Goal: Information Seeking & Learning: Find specific page/section

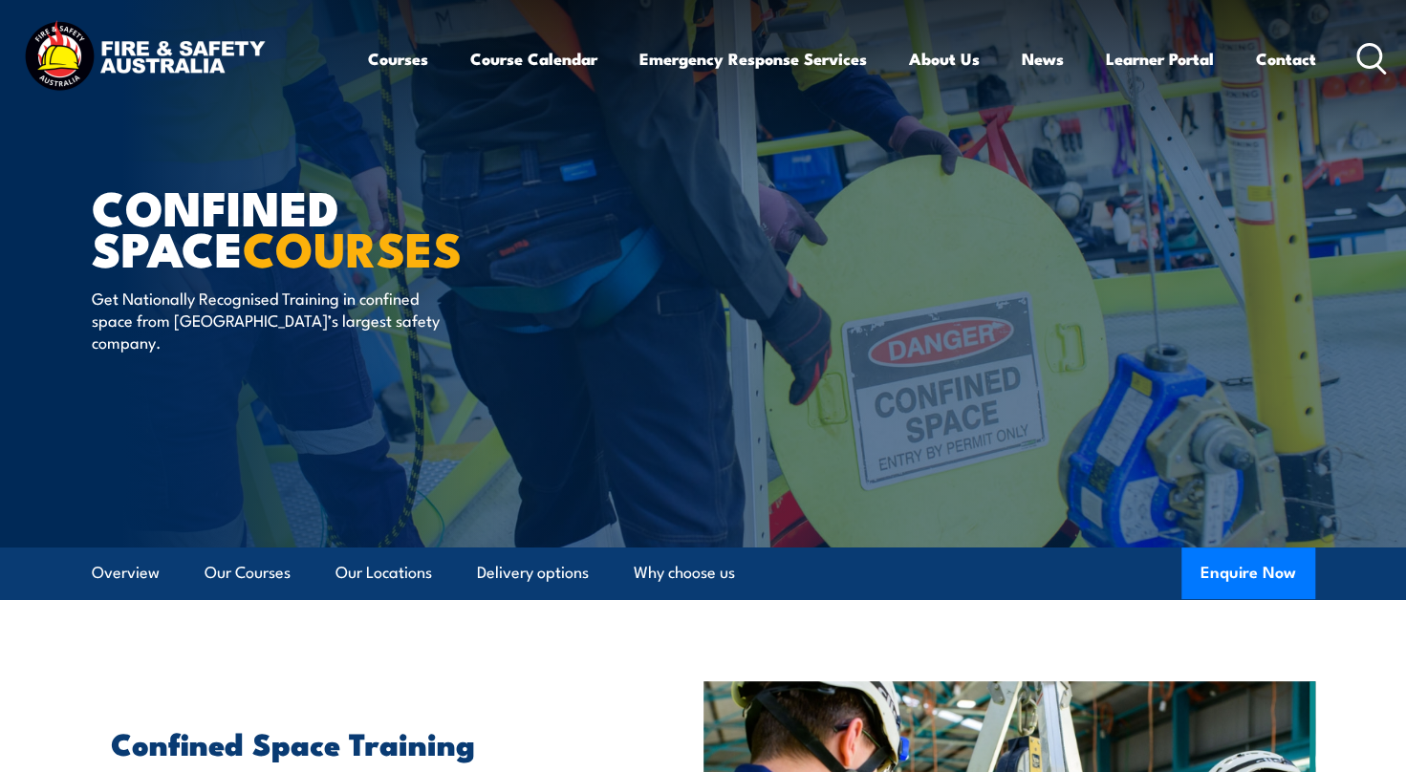
click at [1357, 71] on icon at bounding box center [1371, 59] width 31 height 32
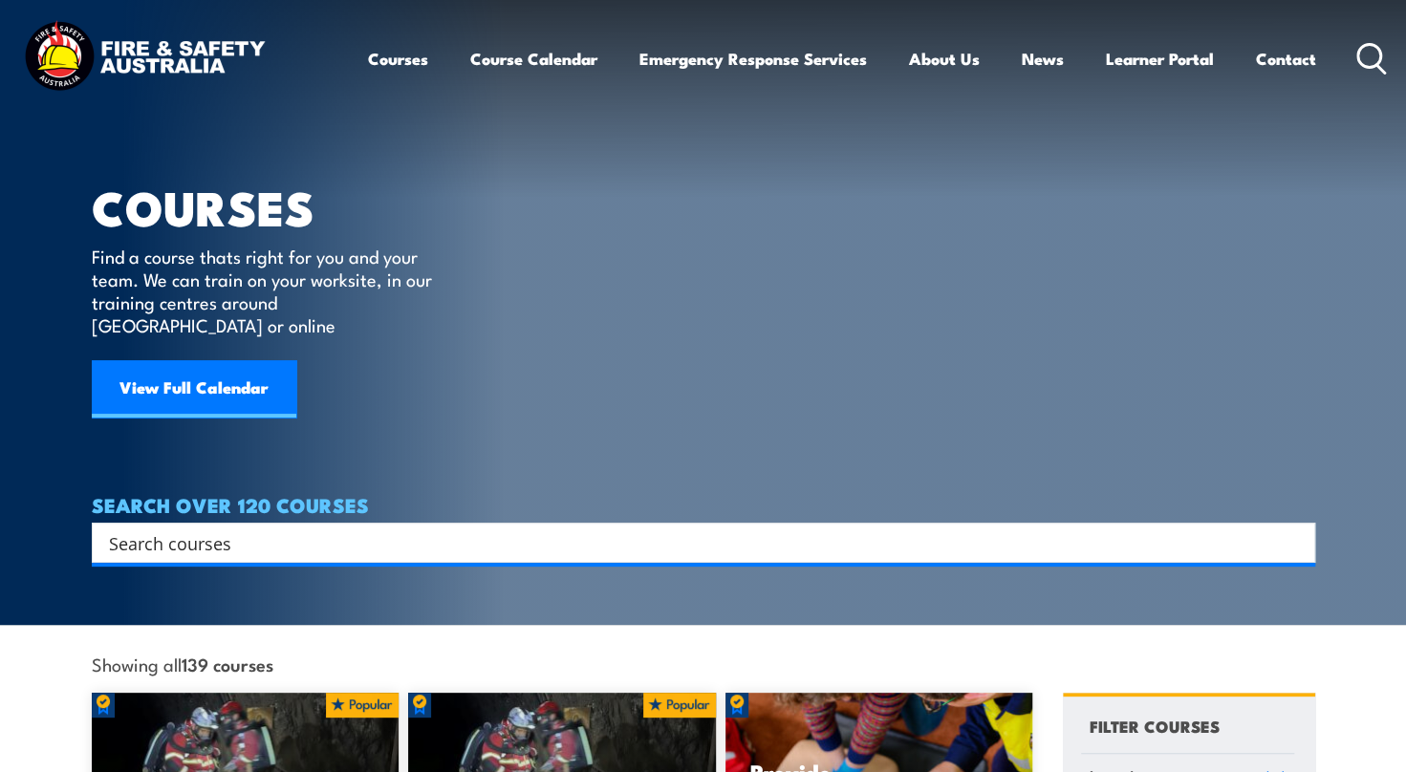
click at [201, 528] on input "Search input" at bounding box center [691, 542] width 1164 height 29
paste input "[URL][DOMAIN_NAME]"
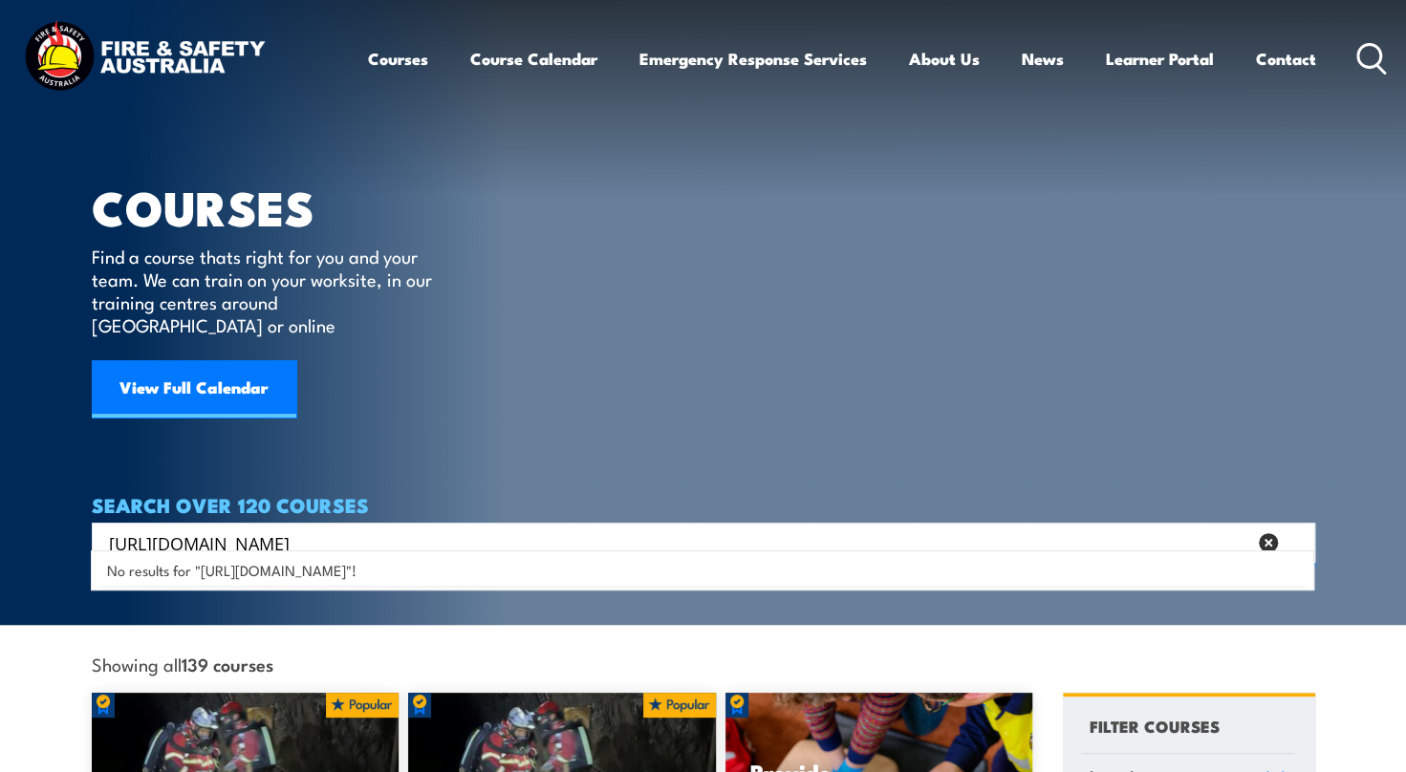
type input "[URL][DOMAIN_NAME]"
drag, startPoint x: 1267, startPoint y: 516, endPoint x: 1064, endPoint y: 539, distance: 203.9
click at [1267, 533] on icon at bounding box center [1267, 542] width 19 height 19
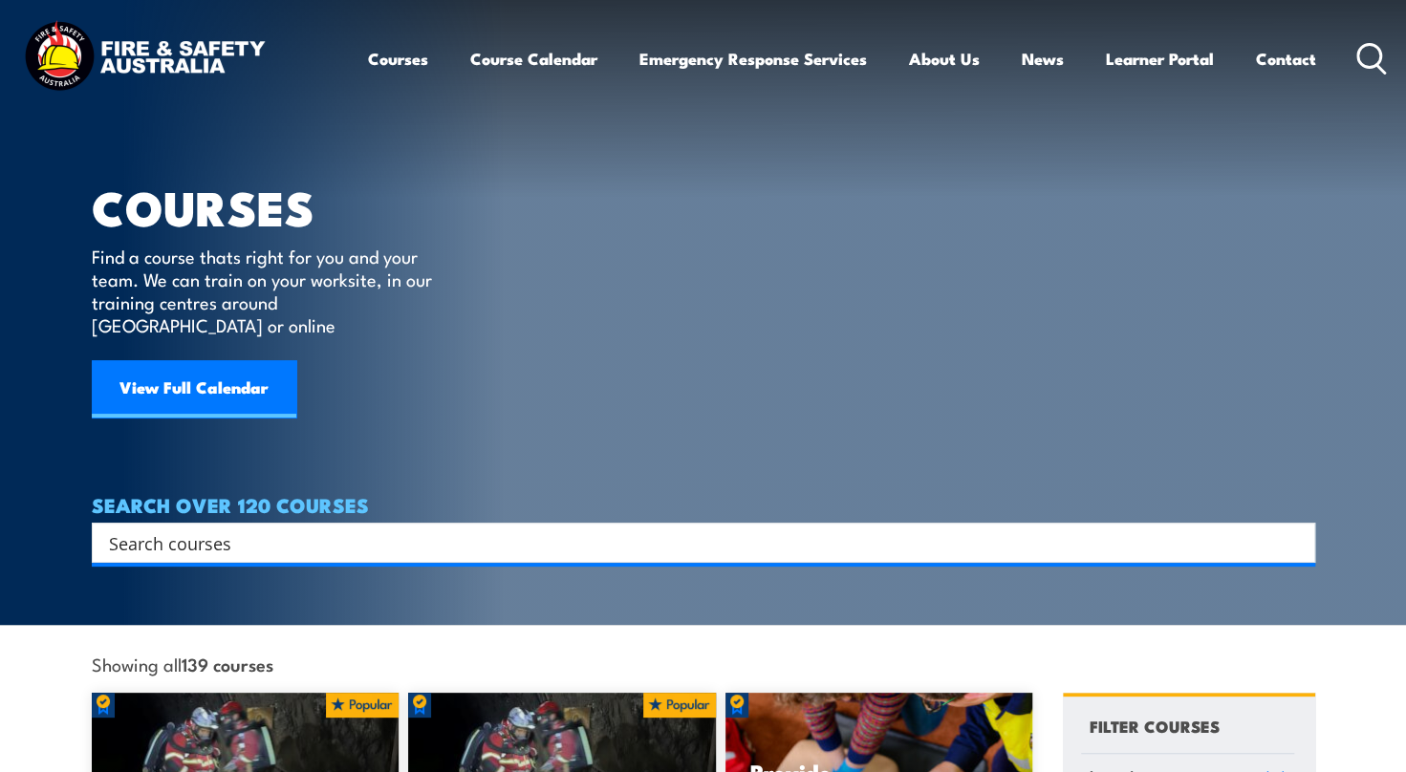
click at [116, 528] on input "Search input" at bounding box center [691, 542] width 1164 height 29
paste input "Licence to Perform Rigging Basic Level - CPCCLRG3001"
type input "Licence to Perform Rigging Basic Level - CPCCLRG3001"
